Goal: Information Seeking & Learning: Find specific fact

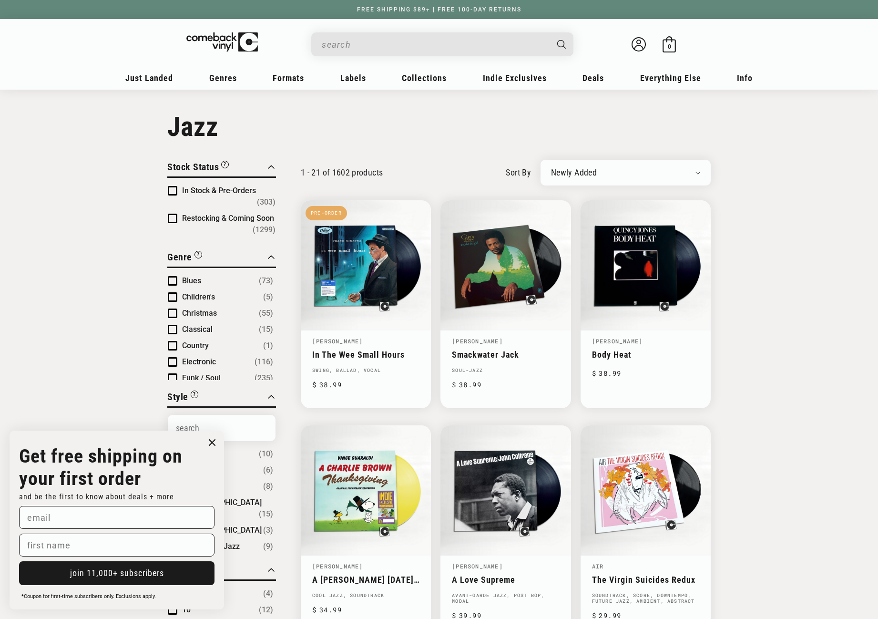
click at [333, 46] on input "When autocomplete results are available use up and down arrows to review and en…" at bounding box center [435, 45] width 226 height 20
paste input "Beastie Boys - Check Your Head"
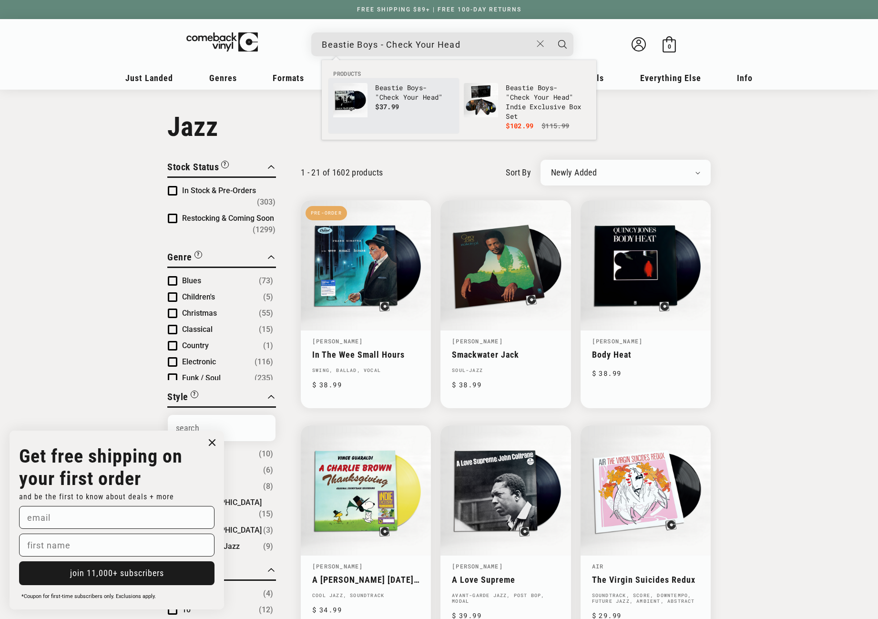
type input "Beastie Boys - Check Your Head"
click at [346, 99] on img "Products" at bounding box center [350, 100] width 34 height 34
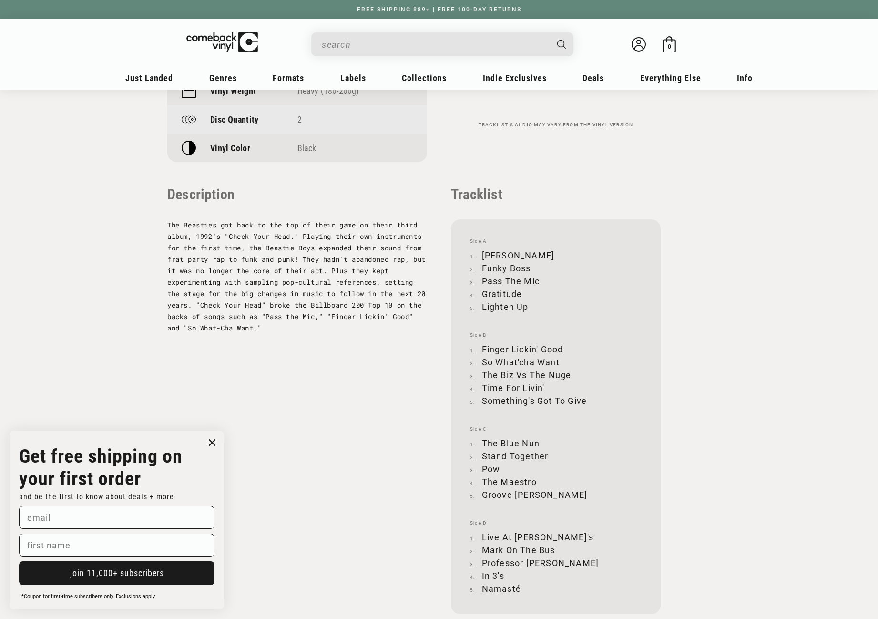
scroll to position [905, 0]
drag, startPoint x: 483, startPoint y: 251, endPoint x: 540, endPoint y: 249, distance: 57.2
click at [540, 249] on li "Jimmy James" at bounding box center [556, 253] width 172 height 13
copy li "Jimmy James"
drag, startPoint x: 483, startPoint y: 264, endPoint x: 529, endPoint y: 264, distance: 46.2
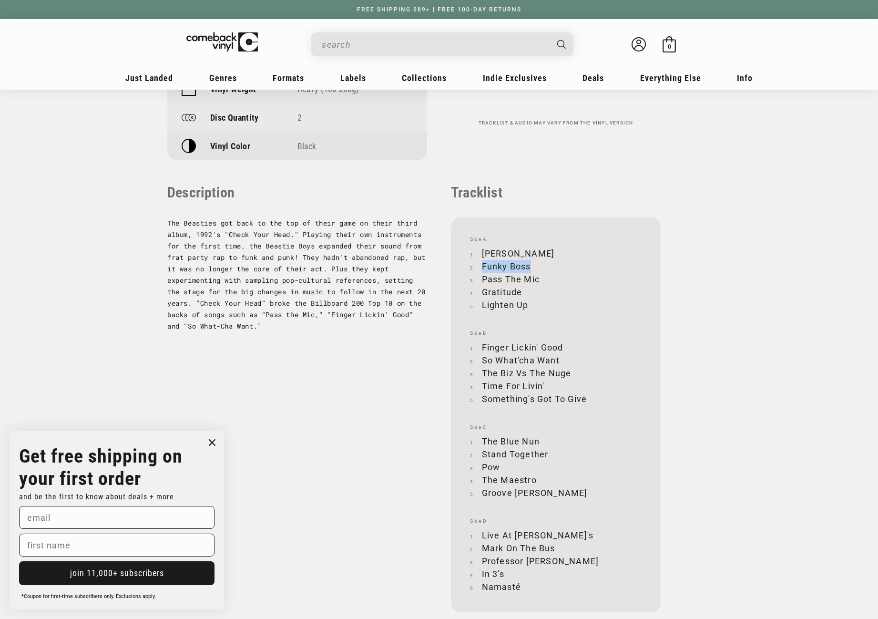
click at [529, 264] on li "Funky Boss" at bounding box center [556, 266] width 172 height 13
copy li "Funky Boss"
drag, startPoint x: 483, startPoint y: 279, endPoint x: 537, endPoint y: 277, distance: 54.8
click at [537, 277] on li "Pass The Mic" at bounding box center [556, 279] width 172 height 13
copy li "Pass The Mic"
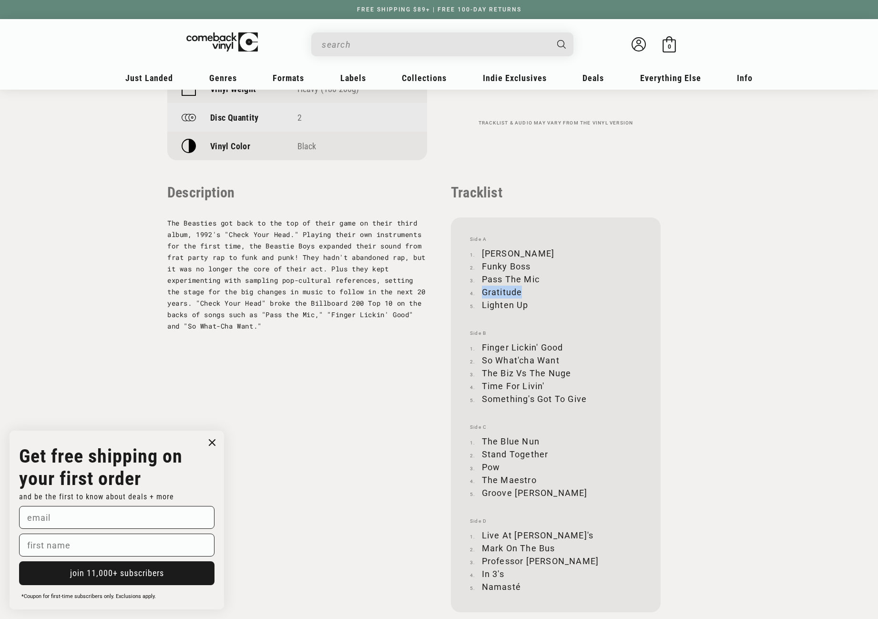
drag, startPoint x: 483, startPoint y: 289, endPoint x: 521, endPoint y: 291, distance: 37.7
click at [521, 291] on li "Gratitude" at bounding box center [556, 291] width 172 height 13
copy li "Gratitude"
drag, startPoint x: 483, startPoint y: 306, endPoint x: 526, endPoint y: 302, distance: 43.5
click at [526, 302] on li "Lighten Up" at bounding box center [556, 304] width 172 height 13
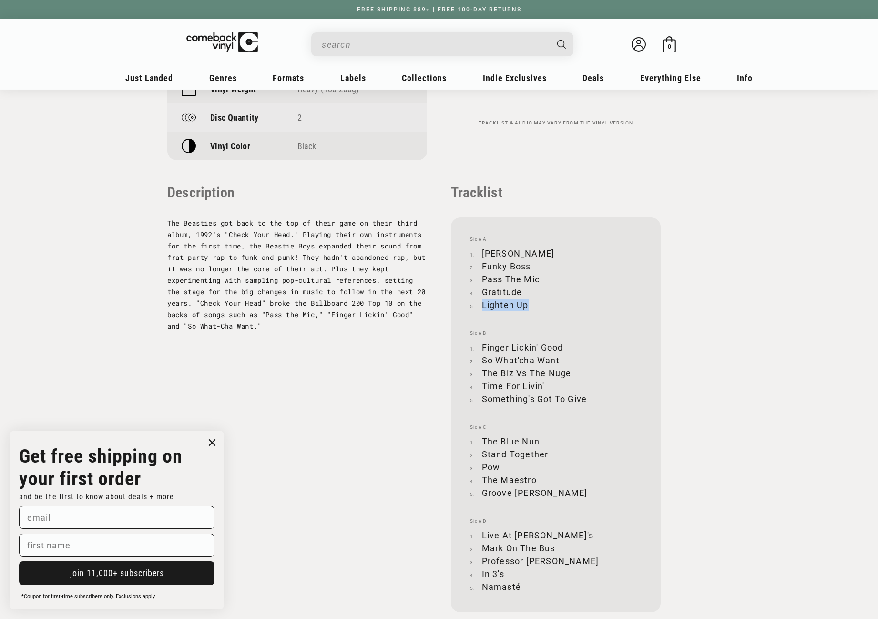
copy li "Lighten Up"
drag, startPoint x: 482, startPoint y: 345, endPoint x: 562, endPoint y: 343, distance: 80.1
click at [562, 343] on li "Finger Lickin' Good" at bounding box center [556, 347] width 172 height 13
copy li "Finger Lickin' Good"
drag, startPoint x: 482, startPoint y: 357, endPoint x: 559, endPoint y: 354, distance: 76.8
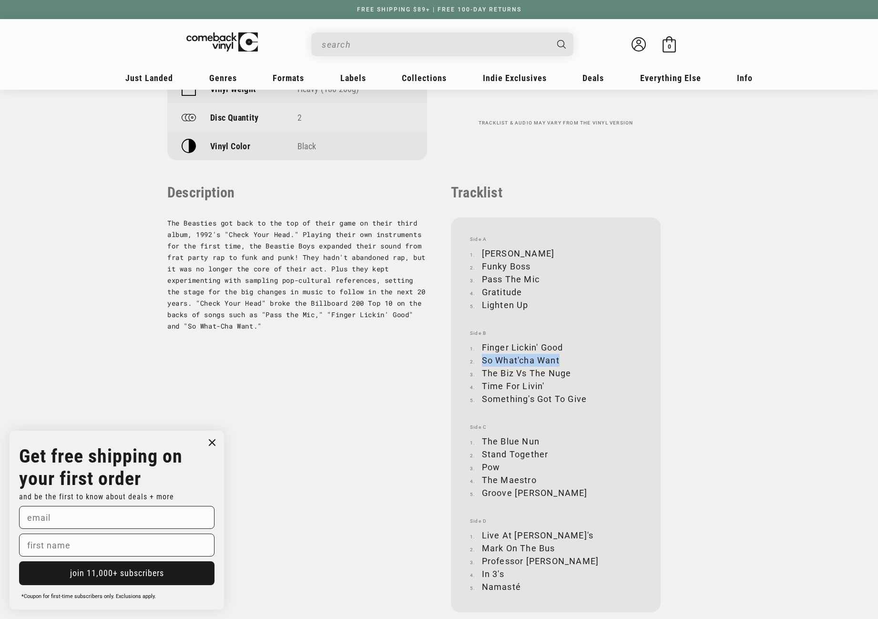
click at [559, 354] on li "So What'cha Want" at bounding box center [556, 360] width 172 height 13
copy li "So What'cha Want"
drag, startPoint x: 483, startPoint y: 371, endPoint x: 570, endPoint y: 372, distance: 87.2
click at [570, 372] on li "The Biz Vs The Nuge" at bounding box center [556, 372] width 172 height 13
copy li "The Biz Vs The Nuge"
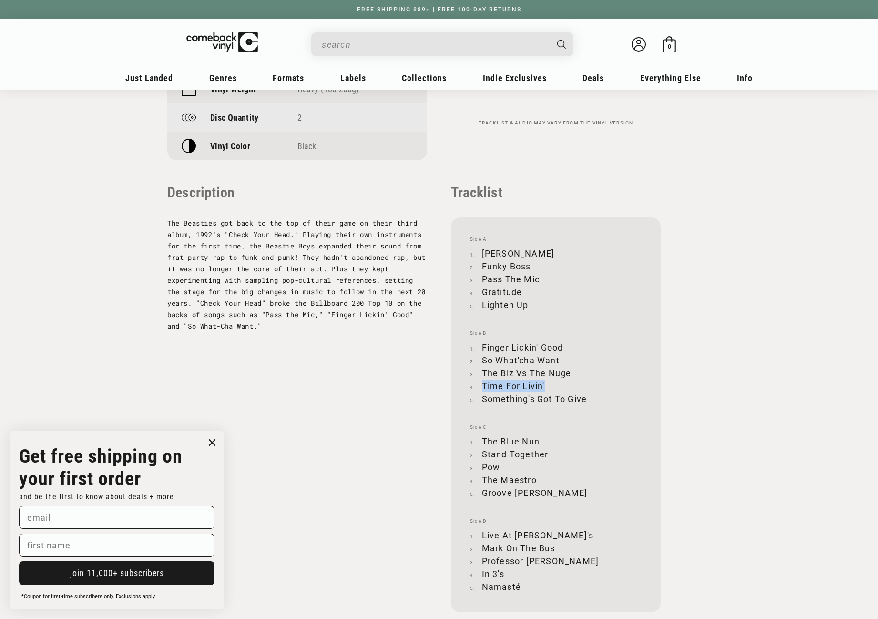
drag, startPoint x: 482, startPoint y: 385, endPoint x: 545, endPoint y: 384, distance: 62.4
click at [545, 384] on li "Time For Livin'" at bounding box center [556, 385] width 172 height 13
copy li "Time For Livin'"
drag, startPoint x: 483, startPoint y: 398, endPoint x: 585, endPoint y: 397, distance: 102.0
click at [585, 397] on li "Something's Got To Give" at bounding box center [556, 398] width 172 height 13
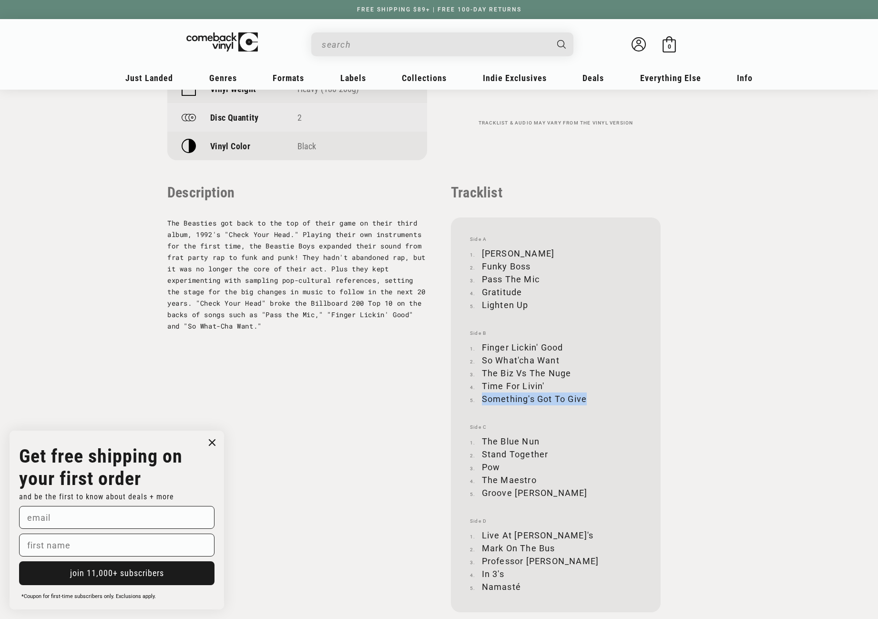
copy li "Something's Got To Give"
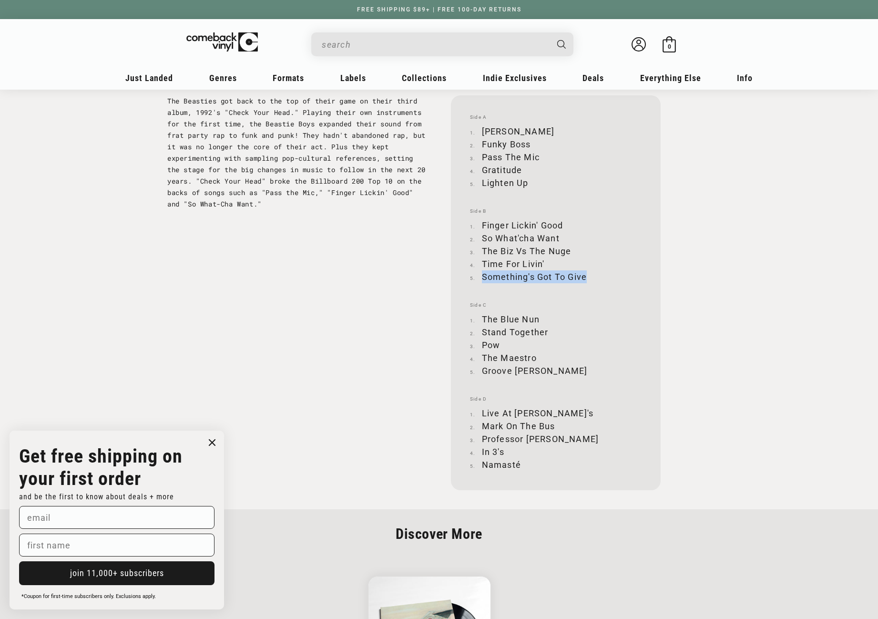
scroll to position [1048, 0]
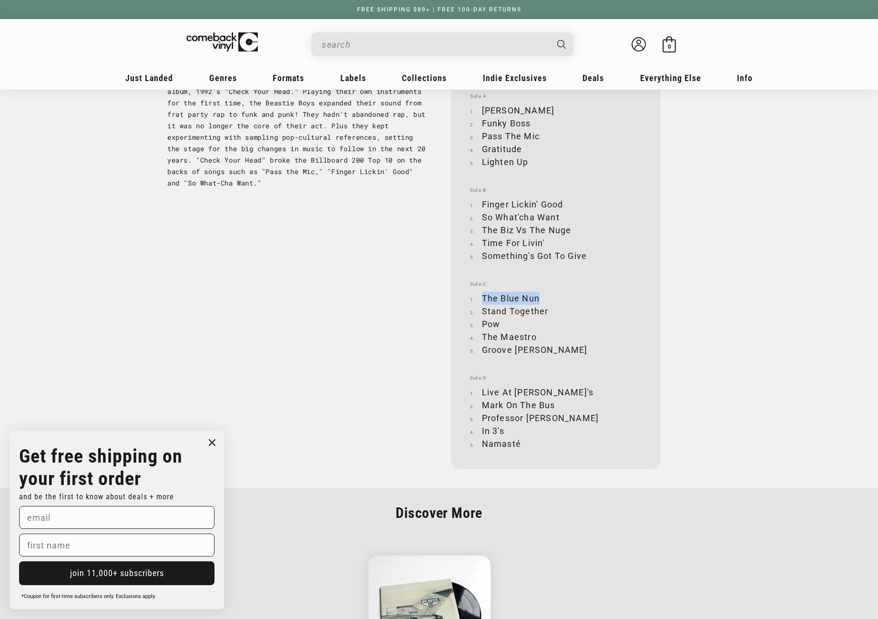
drag, startPoint x: 482, startPoint y: 296, endPoint x: 539, endPoint y: 296, distance: 56.7
click at [539, 296] on li "The Blue Nun" at bounding box center [556, 298] width 172 height 13
drag, startPoint x: 482, startPoint y: 312, endPoint x: 548, endPoint y: 308, distance: 65.8
click at [548, 308] on li "Stand Together" at bounding box center [556, 310] width 172 height 13
drag, startPoint x: 483, startPoint y: 322, endPoint x: 500, endPoint y: 321, distance: 17.2
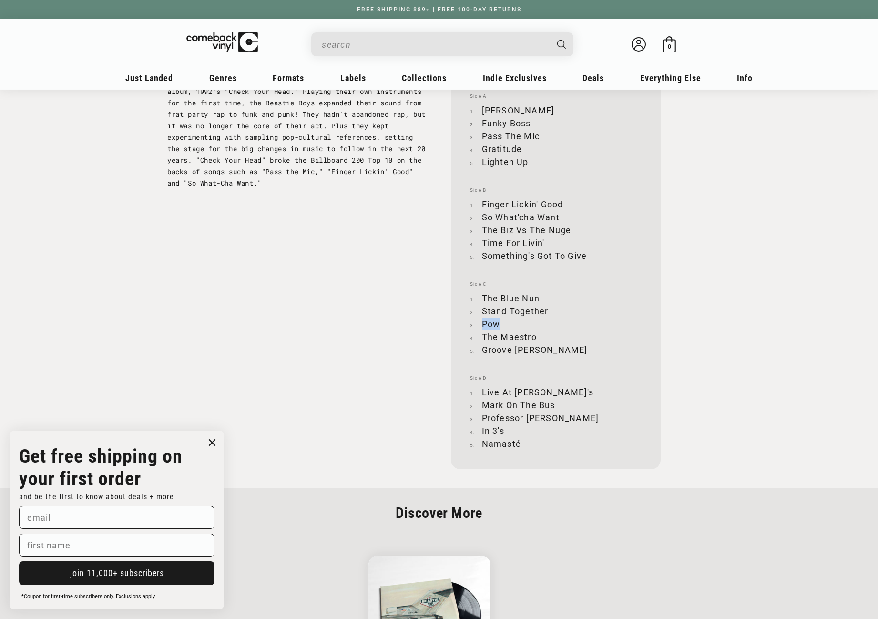
click at [500, 321] on li "Pow" at bounding box center [556, 323] width 172 height 13
drag, startPoint x: 483, startPoint y: 335, endPoint x: 534, endPoint y: 335, distance: 51.0
click at [534, 335] on li "The Maestro" at bounding box center [556, 336] width 172 height 13
drag, startPoint x: 483, startPoint y: 349, endPoint x: 547, endPoint y: 348, distance: 63.9
click at [547, 348] on li "Groove Holmes" at bounding box center [556, 349] width 172 height 13
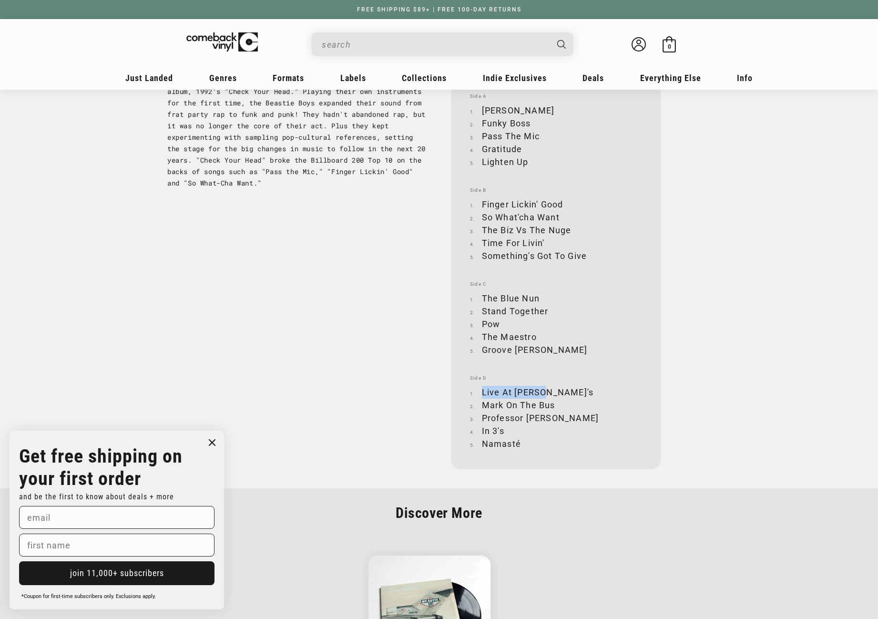
drag, startPoint x: 482, startPoint y: 392, endPoint x: 534, endPoint y: 391, distance: 51.5
click at [534, 391] on li "Live At P.J.'s" at bounding box center [556, 391] width 172 height 13
drag, startPoint x: 483, startPoint y: 404, endPoint x: 554, endPoint y: 405, distance: 71.0
click at [554, 405] on li "Mark On The Bus" at bounding box center [556, 404] width 172 height 13
drag, startPoint x: 482, startPoint y: 418, endPoint x: 550, endPoint y: 417, distance: 68.6
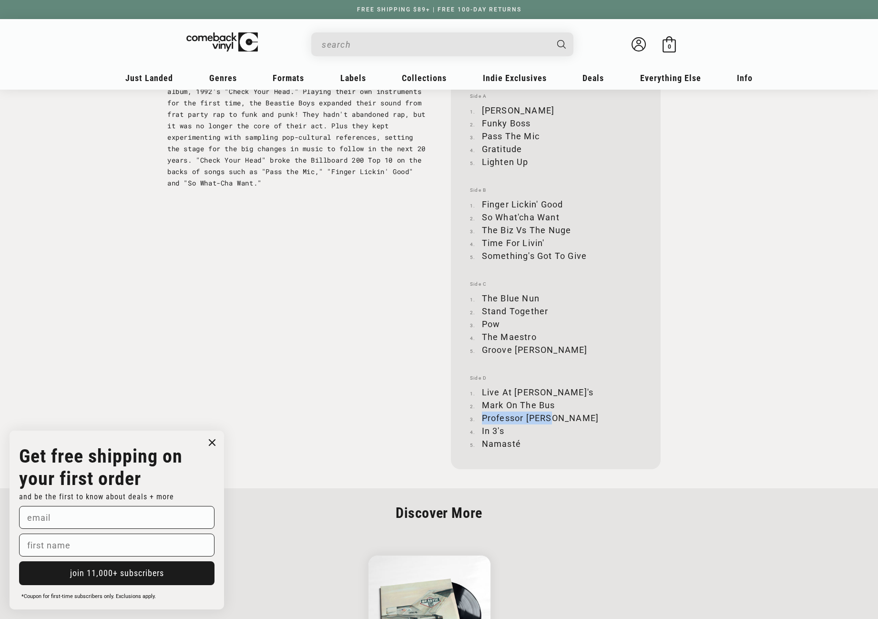
click at [550, 417] on li "Professor Booty" at bounding box center [556, 417] width 172 height 13
drag, startPoint x: 482, startPoint y: 429, endPoint x: 505, endPoint y: 428, distance: 22.9
click at [505, 428] on li "In 3's" at bounding box center [556, 430] width 172 height 13
drag, startPoint x: 483, startPoint y: 444, endPoint x: 520, endPoint y: 442, distance: 37.2
click at [520, 442] on li "Namasté" at bounding box center [556, 443] width 172 height 13
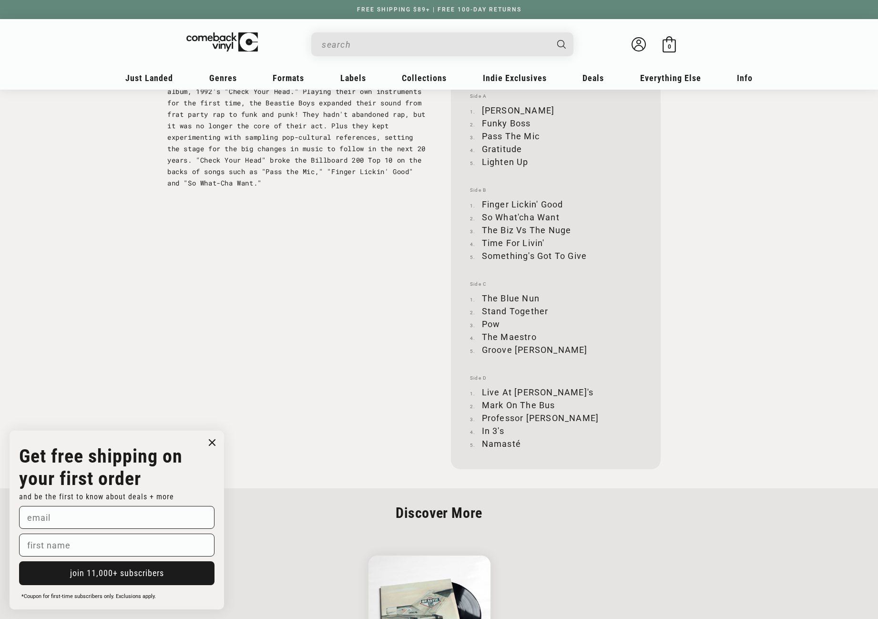
click at [387, 43] on input "When autocomplete results are available use up and down arrows to review and en…" at bounding box center [435, 45] width 226 height 20
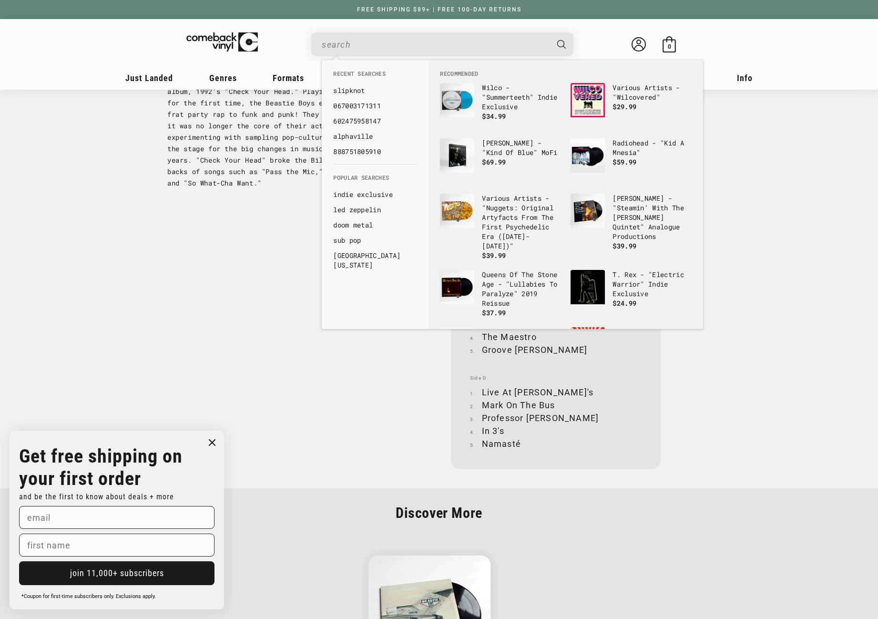
paste input "602537531776"
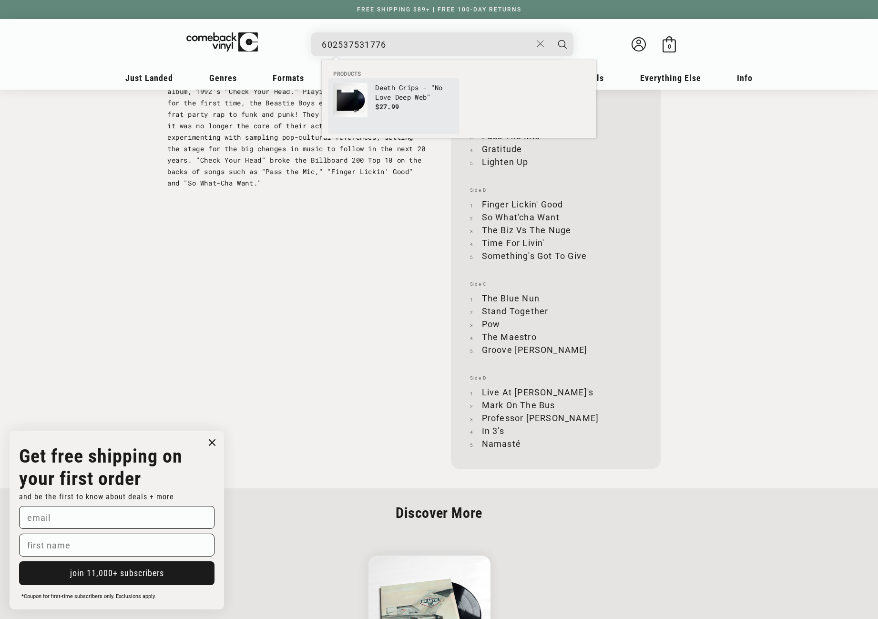
type input "602537531776"
click at [384, 95] on p "Death Grips - "No Love Deep Web"" at bounding box center [414, 92] width 79 height 19
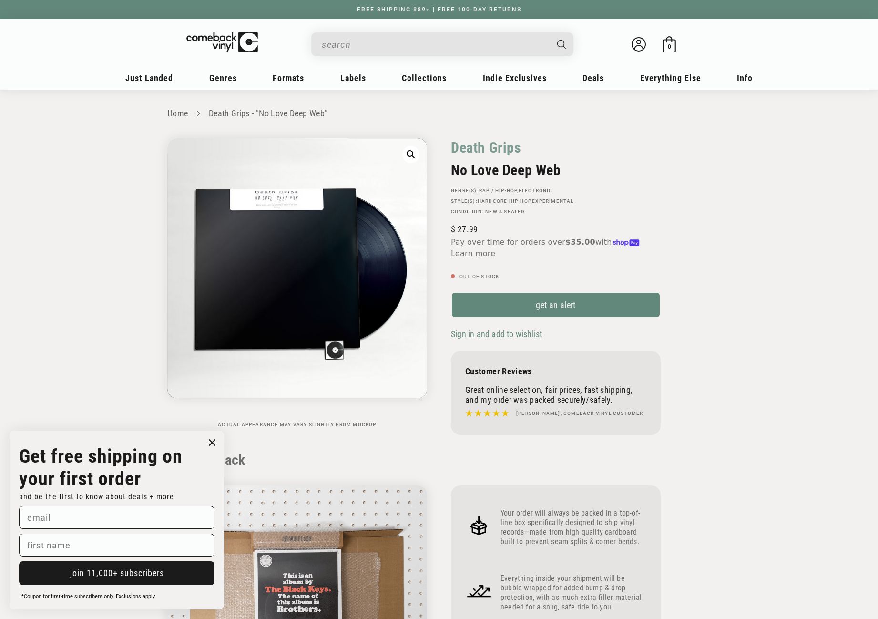
click at [378, 45] on input "When autocomplete results are available use up and down arrows to review and en…" at bounding box center [435, 45] width 226 height 20
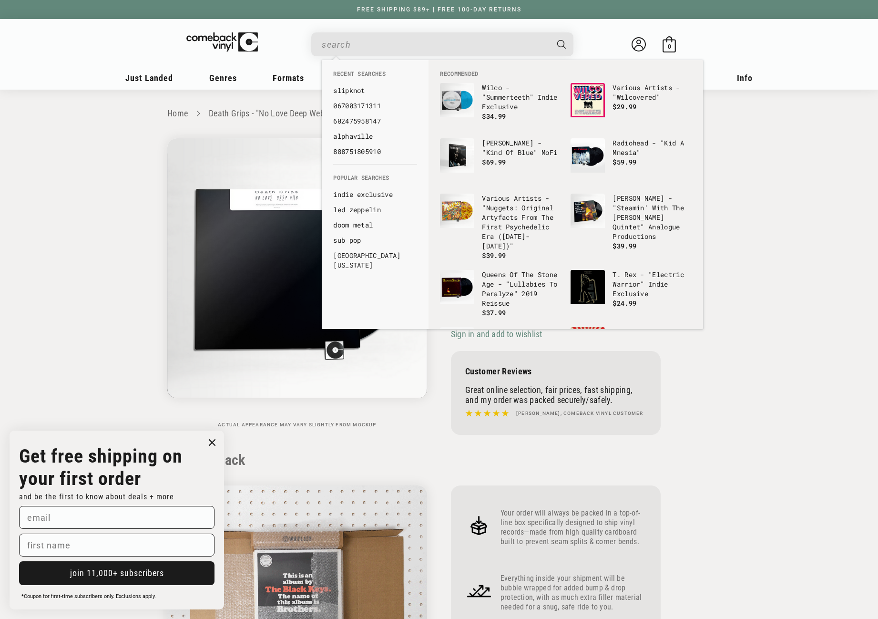
paste input "602527547633"
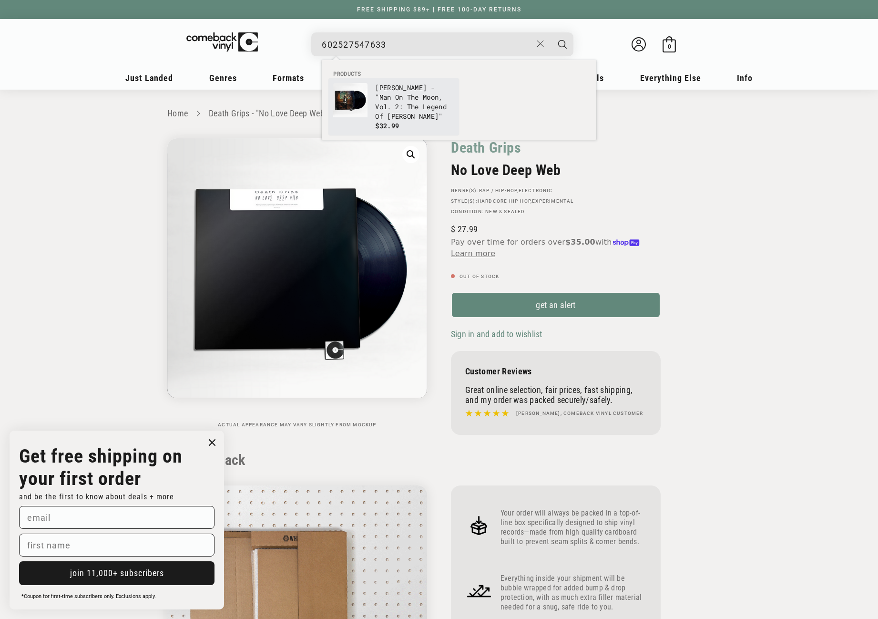
type input "602527547633"
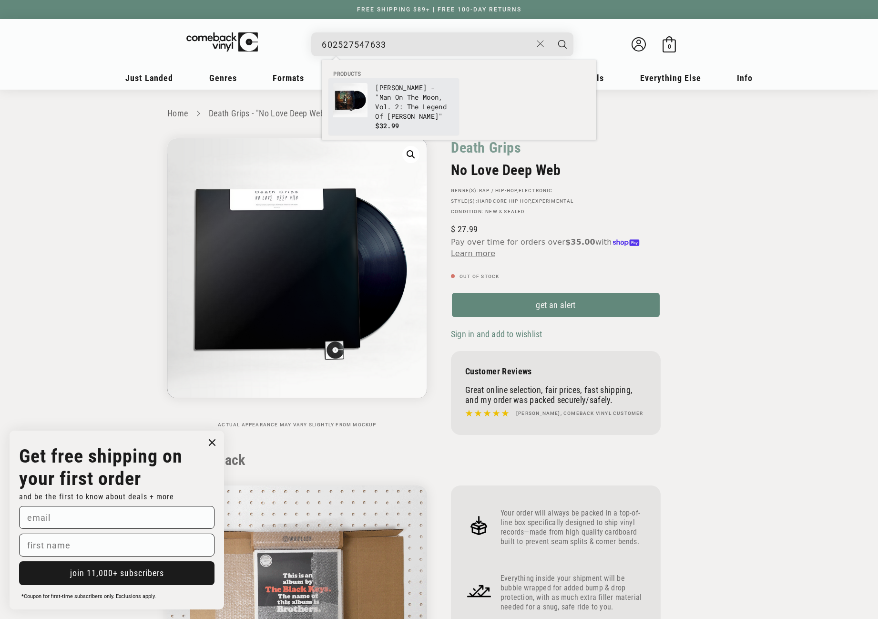
click at [355, 100] on img "Products" at bounding box center [350, 100] width 34 height 34
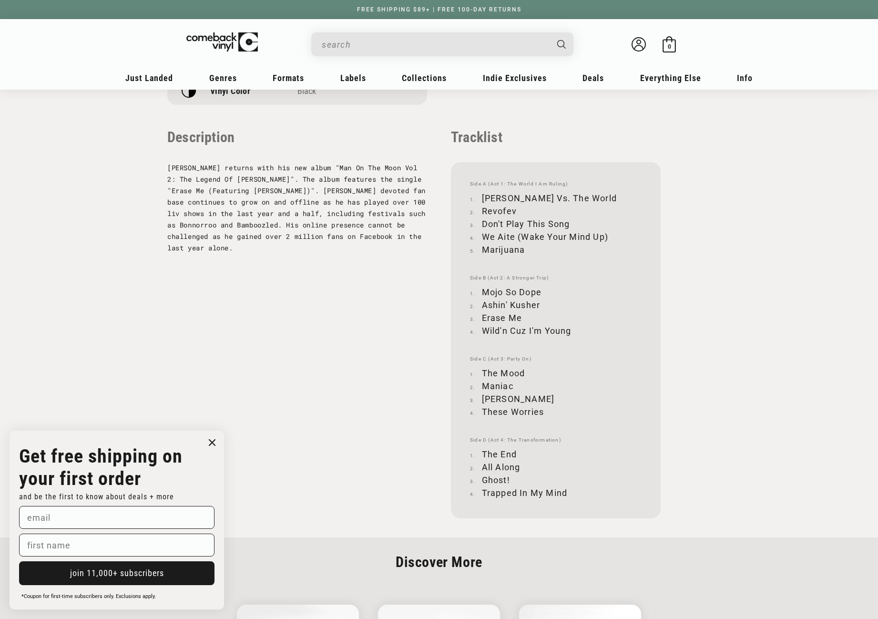
scroll to position [953, 0]
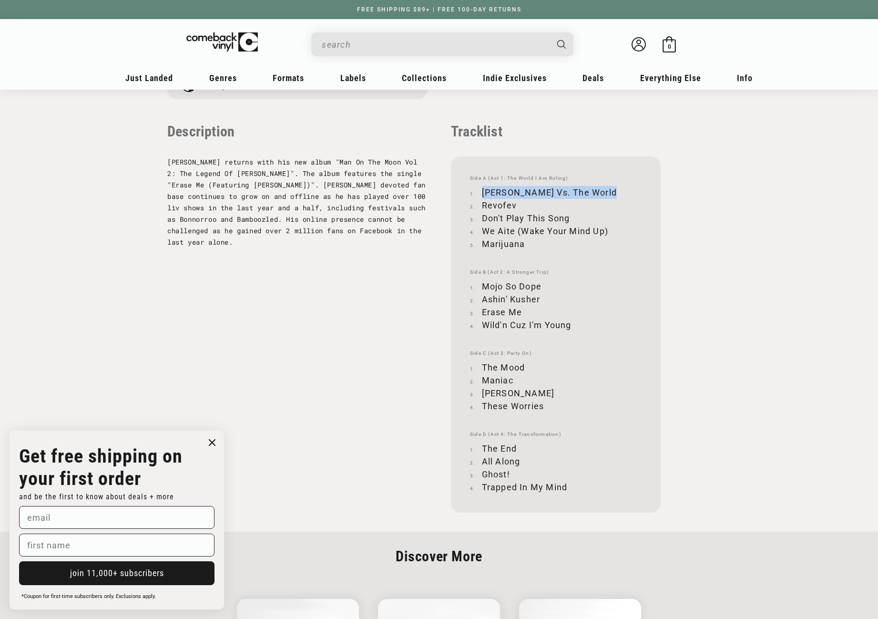
drag, startPoint x: 482, startPoint y: 191, endPoint x: 606, endPoint y: 191, distance: 123.9
click at [606, 191] on li "Scott Mescudi Vs. The World" at bounding box center [556, 192] width 172 height 13
copy li "Scott Mescudi Vs. The World"
drag, startPoint x: 482, startPoint y: 205, endPoint x: 515, endPoint y: 202, distance: 32.6
click at [515, 202] on li "Revofev" at bounding box center [556, 205] width 172 height 13
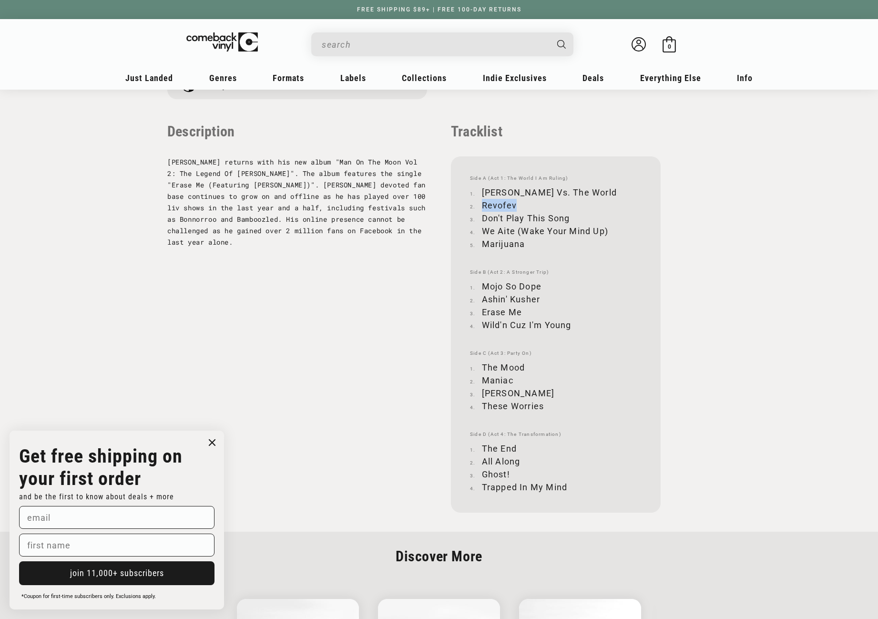
copy li "Revofev"
drag, startPoint x: 482, startPoint y: 218, endPoint x: 569, endPoint y: 218, distance: 87.2
click at [569, 218] on li "Don't Play This Song" at bounding box center [556, 218] width 172 height 13
copy li "Don't Play This Song"
drag, startPoint x: 483, startPoint y: 231, endPoint x: 609, endPoint y: 231, distance: 125.8
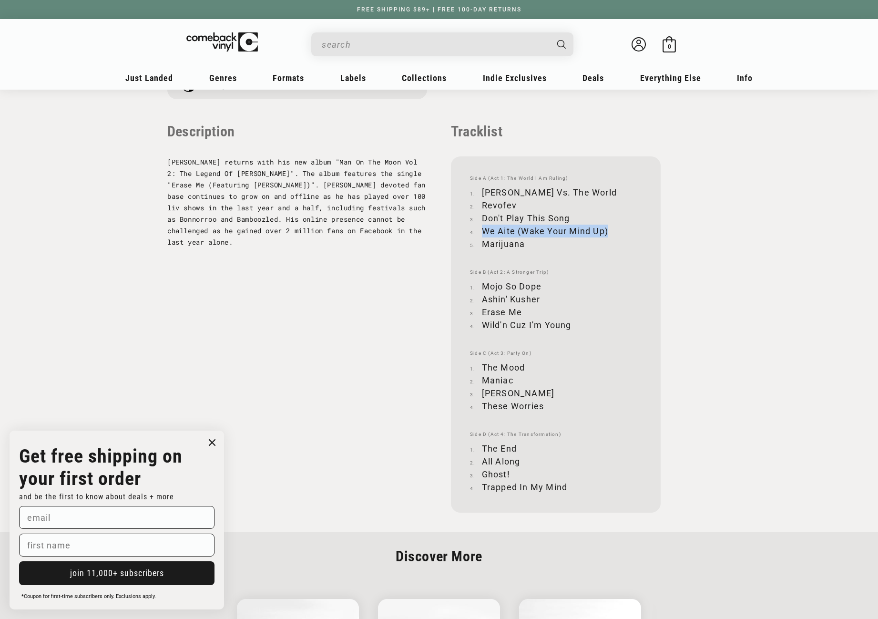
click at [609, 231] on li "We Aite (Wake Your Mind Up)" at bounding box center [556, 230] width 172 height 13
copy li "We Aite (Wake Your Mind Up)"
drag, startPoint x: 484, startPoint y: 242, endPoint x: 527, endPoint y: 244, distance: 43.5
click at [527, 244] on li "Marijuana" at bounding box center [556, 243] width 172 height 13
copy li "Marijuana"
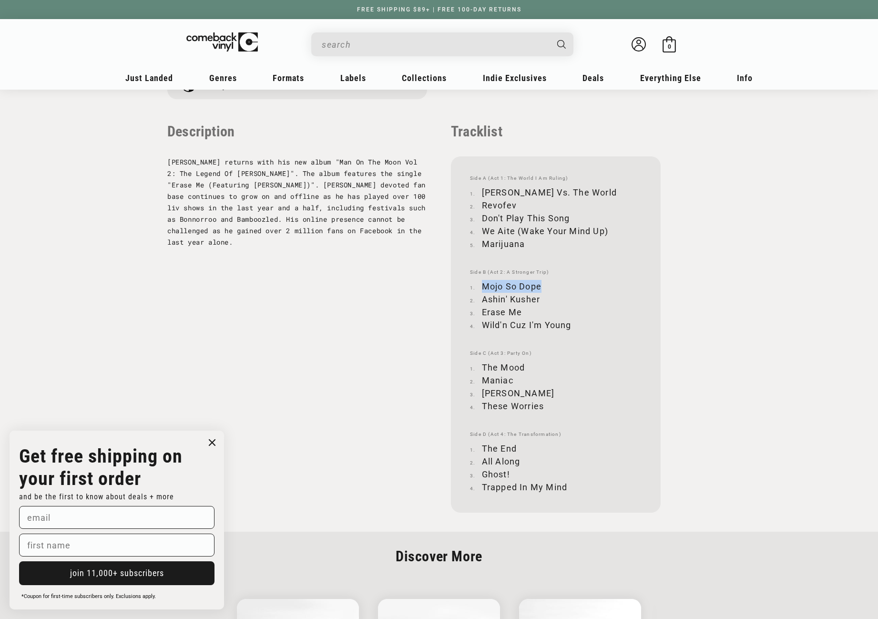
drag, startPoint x: 484, startPoint y: 285, endPoint x: 540, endPoint y: 285, distance: 55.8
click at [540, 285] on li "Mojo So Dope" at bounding box center [556, 286] width 172 height 13
copy li "Mojo So Dope"
drag, startPoint x: 482, startPoint y: 297, endPoint x: 540, endPoint y: 298, distance: 57.7
click at [540, 298] on li "Ashin' Kusher" at bounding box center [556, 299] width 172 height 13
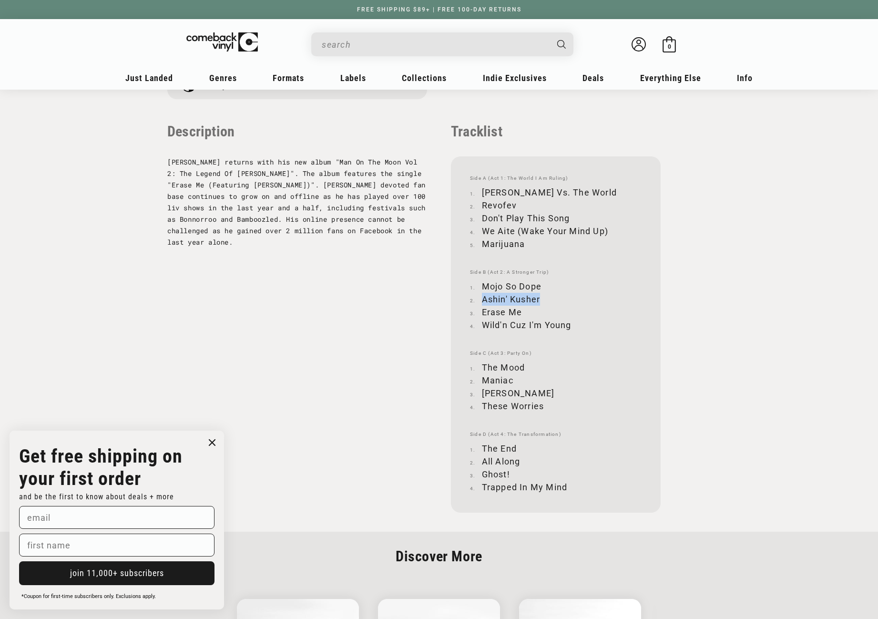
copy li "Ashin' Kusher"
drag, startPoint x: 483, startPoint y: 311, endPoint x: 521, endPoint y: 312, distance: 38.6
click at [521, 312] on li "Erase Me" at bounding box center [556, 311] width 172 height 13
copy li "Erase Me"
drag, startPoint x: 483, startPoint y: 323, endPoint x: 572, endPoint y: 325, distance: 89.6
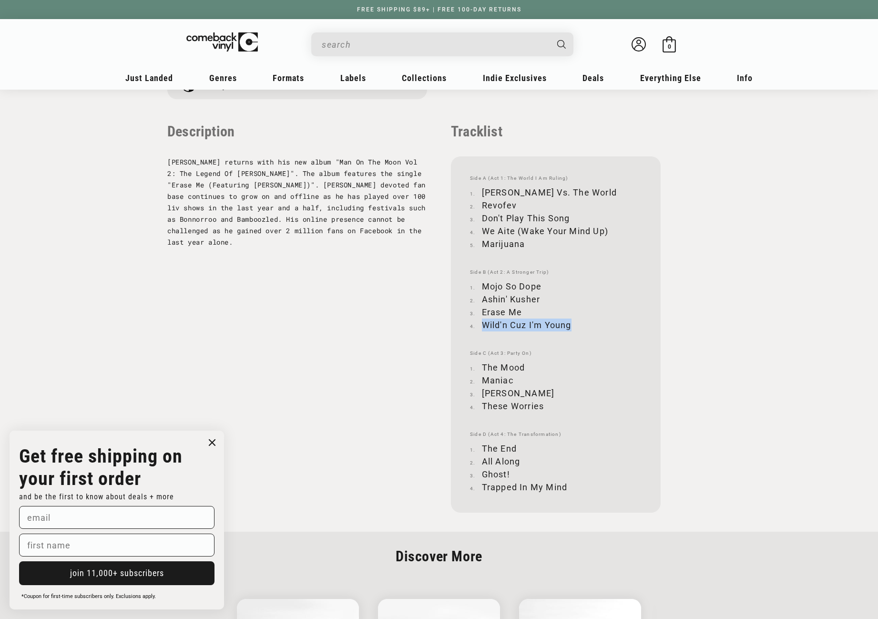
click at [572, 325] on li "Wild'n Cuz I'm Young" at bounding box center [556, 324] width 172 height 13
copy li "Wild'n Cuz I'm Young"
drag, startPoint x: 483, startPoint y: 365, endPoint x: 526, endPoint y: 363, distance: 43.0
click at [526, 363] on li "The Mood" at bounding box center [556, 367] width 172 height 13
copy li "The Mood"
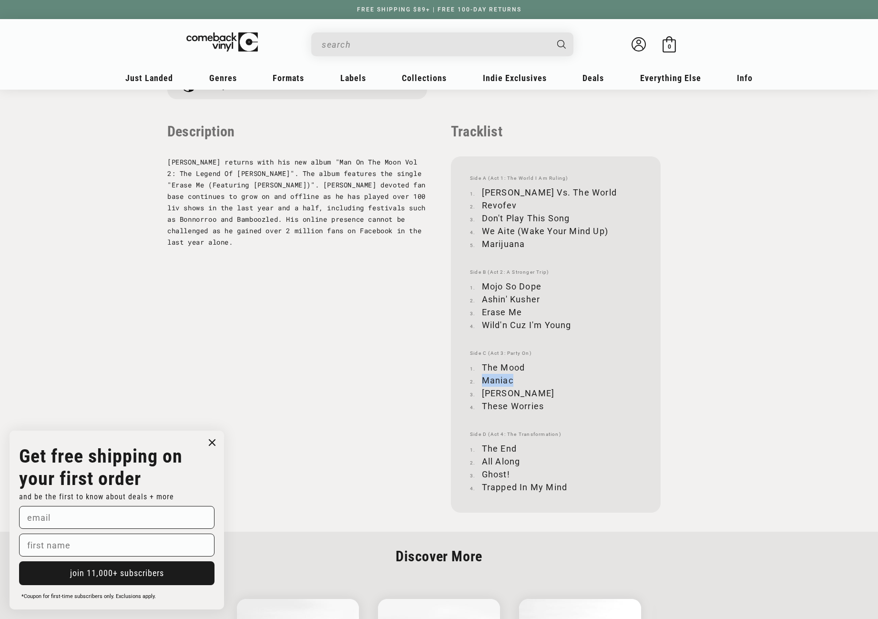
drag, startPoint x: 483, startPoint y: 380, endPoint x: 511, endPoint y: 378, distance: 27.7
click at [511, 378] on li "Maniac" at bounding box center [556, 380] width 172 height 13
drag, startPoint x: 482, startPoint y: 392, endPoint x: 522, endPoint y: 395, distance: 40.6
click at [522, 395] on li "Mr. Rager" at bounding box center [556, 392] width 172 height 13
drag, startPoint x: 482, startPoint y: 405, endPoint x: 541, endPoint y: 405, distance: 59.1
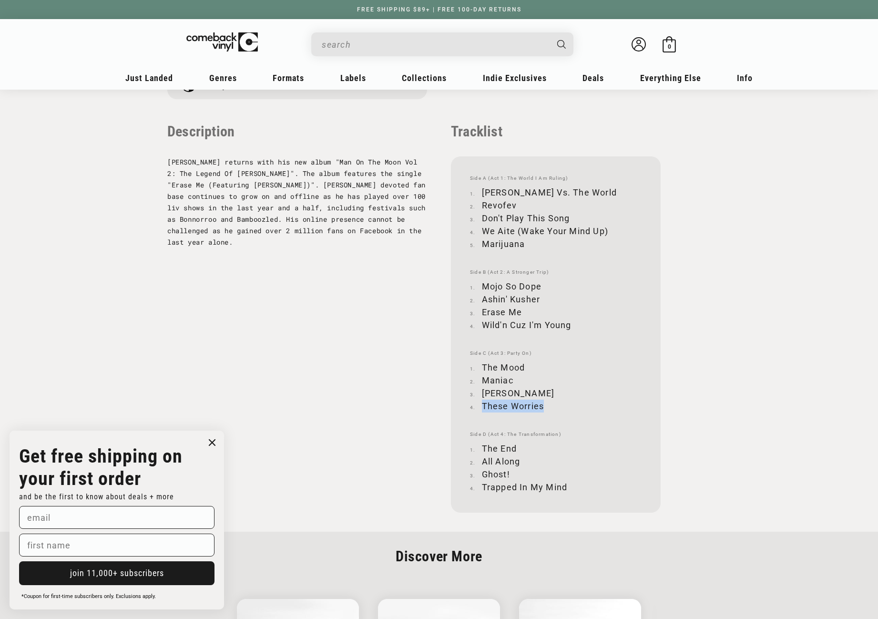
click at [541, 405] on li "These Worries" at bounding box center [556, 405] width 172 height 13
drag, startPoint x: 482, startPoint y: 446, endPoint x: 514, endPoint y: 444, distance: 32.0
click at [514, 444] on li "The End" at bounding box center [556, 448] width 172 height 13
drag, startPoint x: 482, startPoint y: 460, endPoint x: 518, endPoint y: 460, distance: 36.2
click at [518, 460] on li "All Along" at bounding box center [556, 461] width 172 height 13
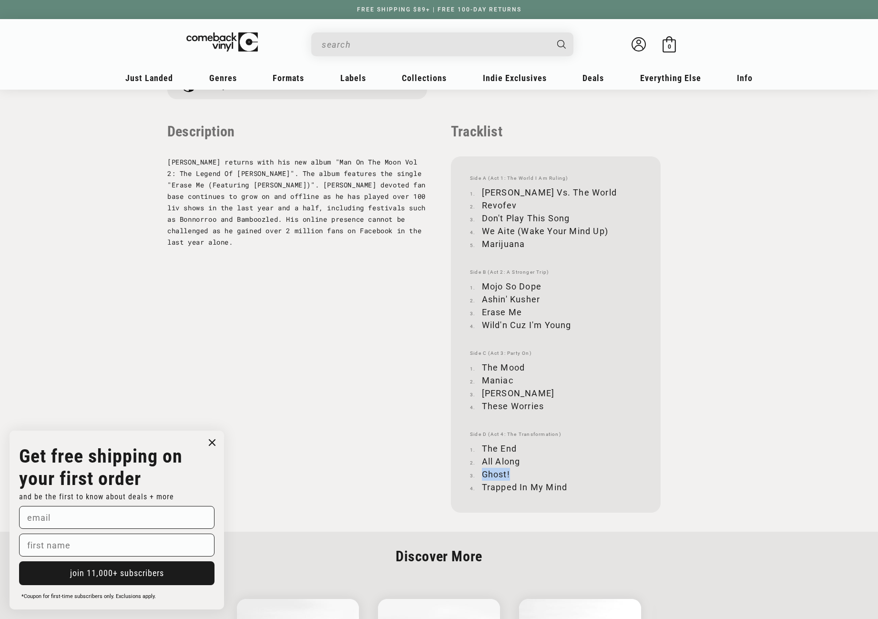
drag, startPoint x: 483, startPoint y: 473, endPoint x: 510, endPoint y: 473, distance: 26.7
click at [510, 473] on li "Ghost!" at bounding box center [556, 473] width 172 height 13
drag, startPoint x: 482, startPoint y: 484, endPoint x: 567, endPoint y: 490, distance: 85.0
click at [567, 490] on li "Trapped In My Mind" at bounding box center [556, 486] width 172 height 13
